Goal: Check status: Check status

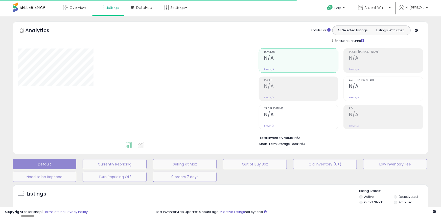
type input "**********"
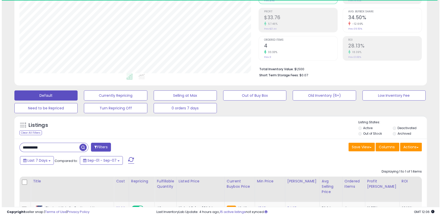
scroll to position [104, 239]
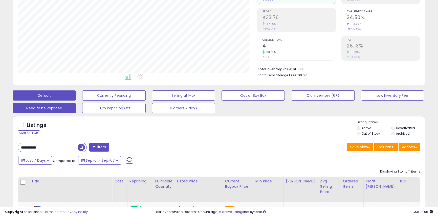
click at [61, 107] on button "Need to be Repriced" at bounding box center [44, 108] width 63 height 10
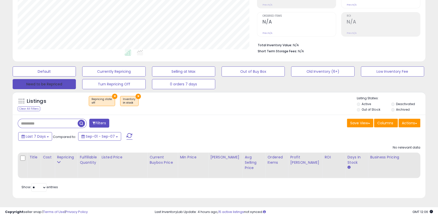
click at [52, 79] on button "Need to be Repriced" at bounding box center [44, 84] width 63 height 10
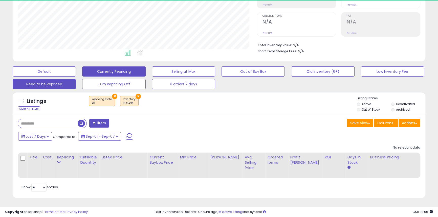
click at [102, 69] on button "Currently Repricing" at bounding box center [113, 71] width 63 height 10
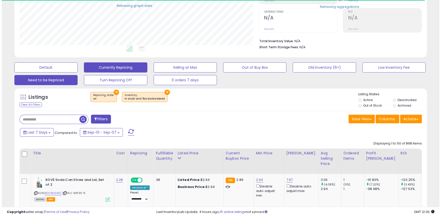
scroll to position [252617, 252482]
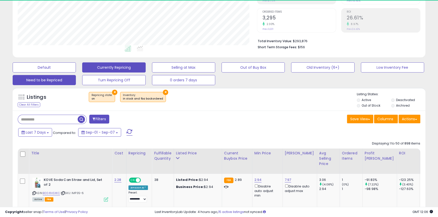
click at [56, 79] on button "Need to be Repriced" at bounding box center [44, 80] width 63 height 10
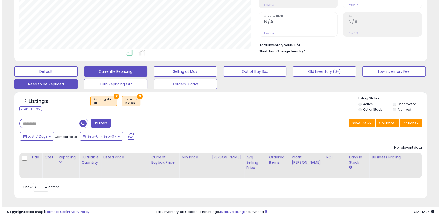
scroll to position [104, 239]
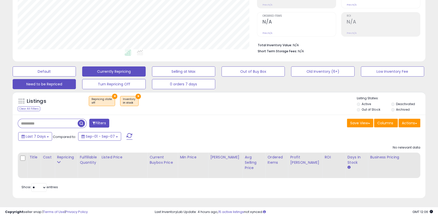
click at [98, 71] on button "Currently Repricing" at bounding box center [113, 71] width 63 height 10
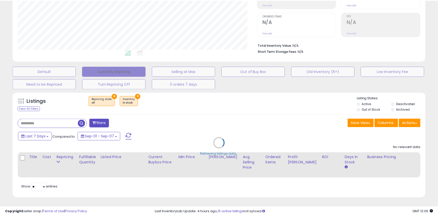
scroll to position [104, 241]
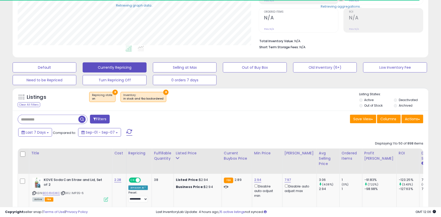
select select "**"
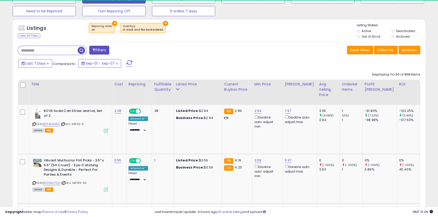
scroll to position [0, 0]
